Goal: Task Accomplishment & Management: Use online tool/utility

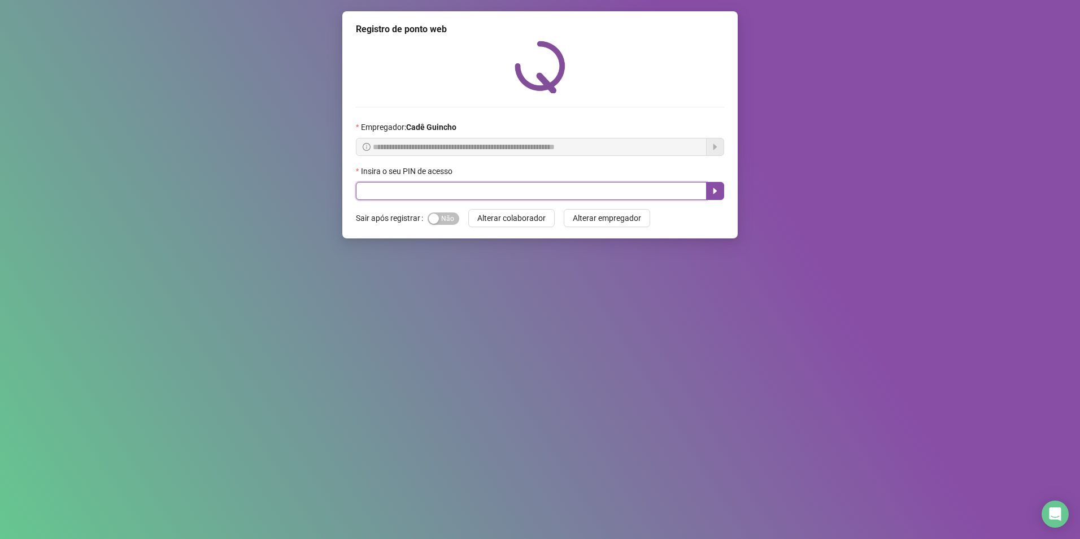
click at [567, 193] on input "text" at bounding box center [531, 191] width 351 height 18
type input "*****"
drag, startPoint x: 709, startPoint y: 197, endPoint x: 727, endPoint y: 149, distance: 51.3
click at [704, 195] on span "*****" at bounding box center [540, 191] width 368 height 18
click at [722, 194] on button "button" at bounding box center [715, 191] width 18 height 18
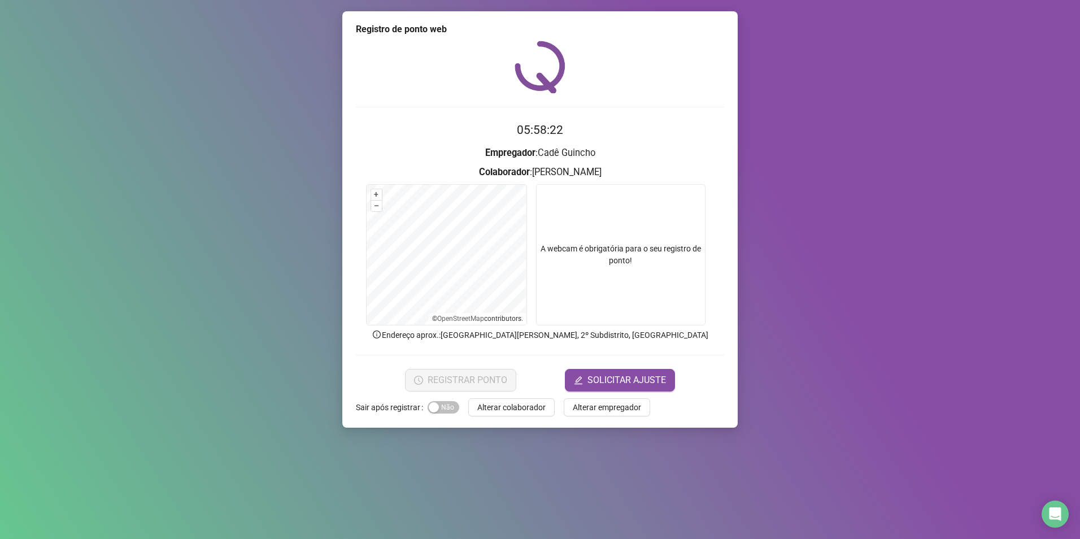
drag, startPoint x: 795, startPoint y: 226, endPoint x: 805, endPoint y: 152, distance: 74.6
click at [805, 152] on div "Registro de ponto web 05:58:22 Empregador : [PERSON_NAME] : [PERSON_NAME] + – ⇧…" at bounding box center [540, 269] width 1080 height 539
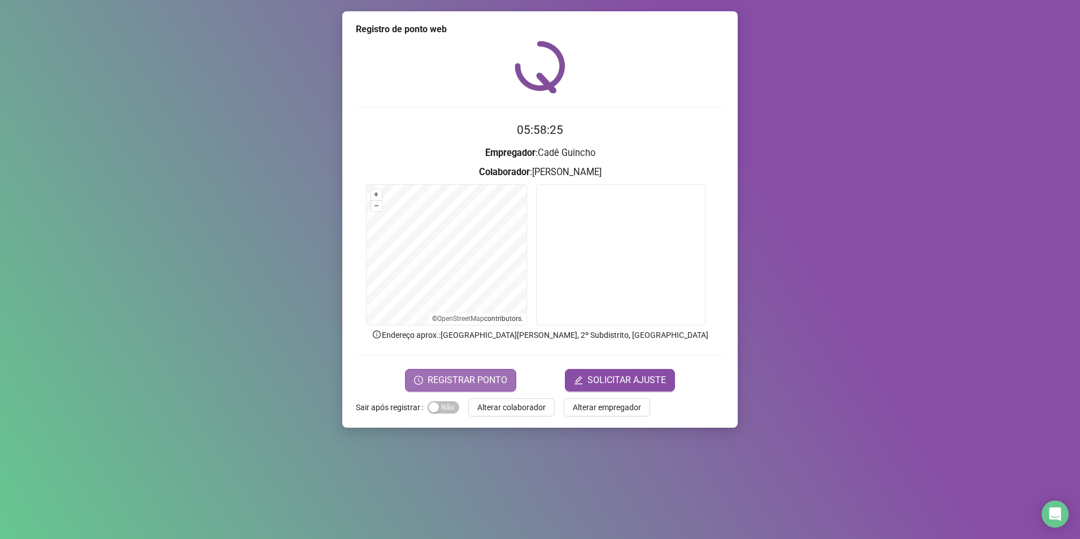
click at [488, 386] on span "REGISTRAR PONTO" at bounding box center [467, 380] width 80 height 14
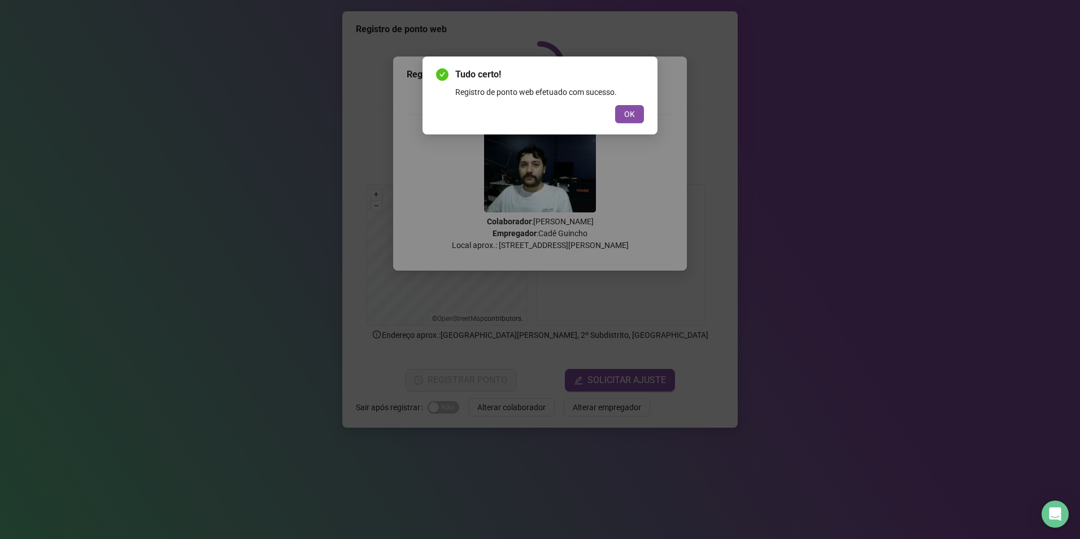
drag, startPoint x: 645, startPoint y: 107, endPoint x: 639, endPoint y: 112, distance: 7.7
click at [644, 107] on div "Tudo certo! Registro de ponto web efetuado com sucesso. OK" at bounding box center [539, 95] width 235 height 78
click at [637, 112] on button "OK" at bounding box center [629, 114] width 29 height 18
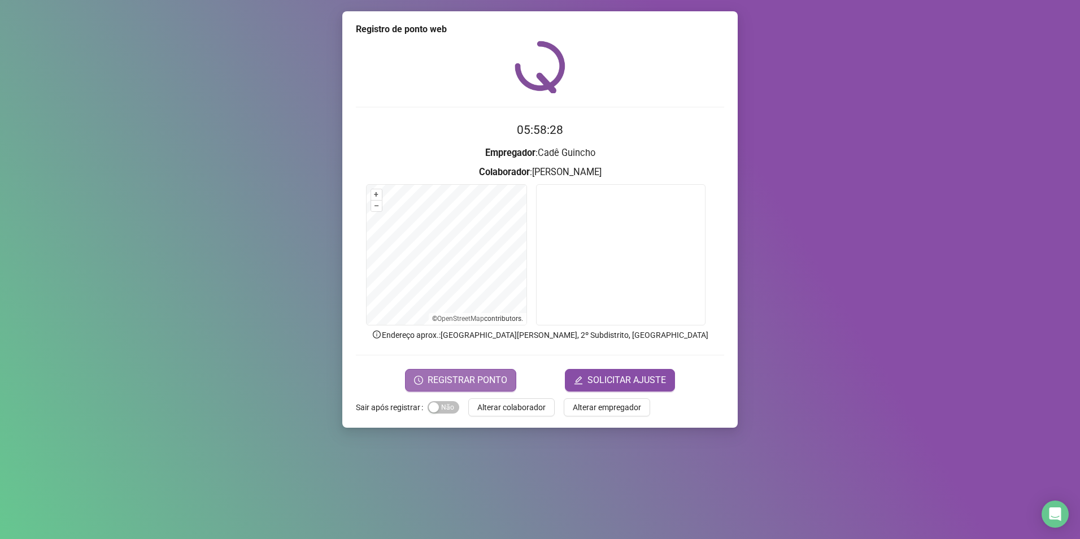
click at [496, 381] on span "REGISTRAR PONTO" at bounding box center [467, 380] width 80 height 14
